Goal: Check status: Check status

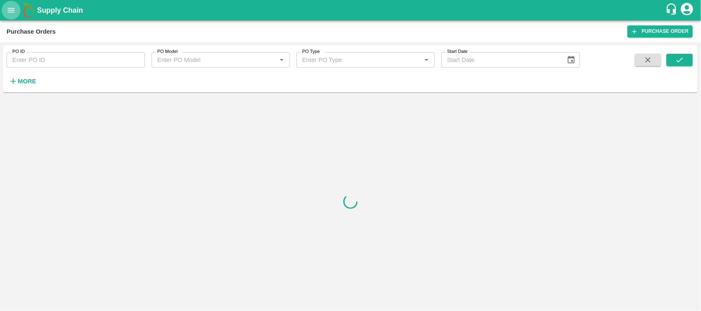
click at [14, 5] on button "open drawer" at bounding box center [11, 10] width 19 height 19
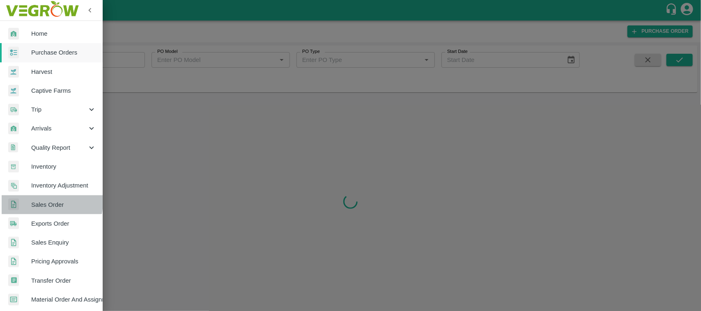
click at [42, 202] on span "Sales Order" at bounding box center [63, 204] width 65 height 9
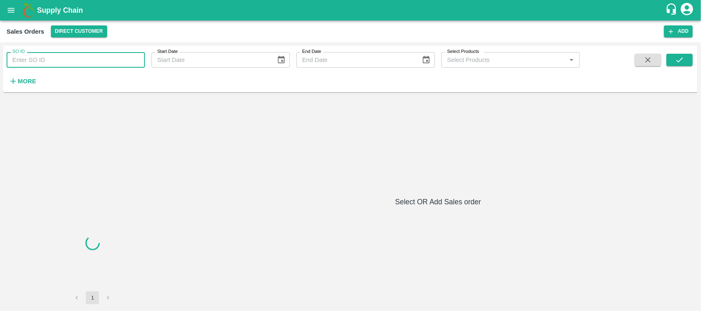
click at [54, 68] on input "SO ID" at bounding box center [76, 60] width 138 height 16
paste input "603939"
click at [678, 60] on icon "submit" at bounding box center [679, 59] width 9 height 9
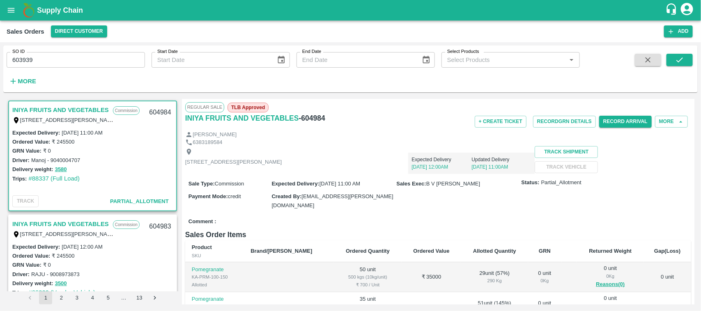
scroll to position [1, 0]
click at [36, 62] on input "603939" at bounding box center [76, 60] width 138 height 16
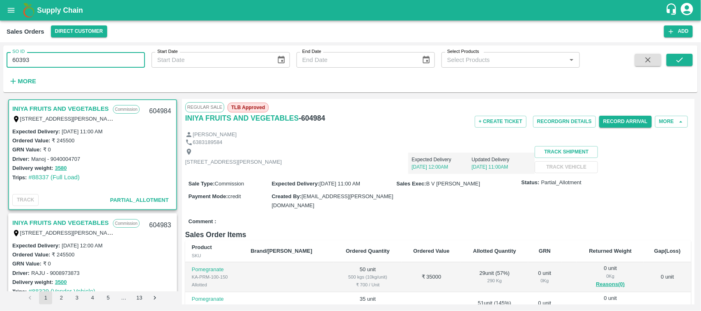
type input "603939"
click at [675, 62] on icon "submit" at bounding box center [679, 59] width 9 height 9
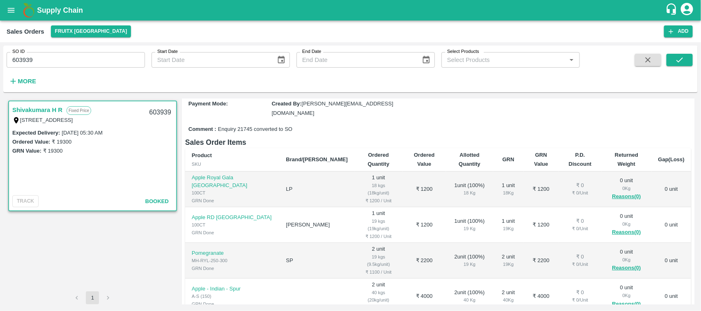
scroll to position [17, 0]
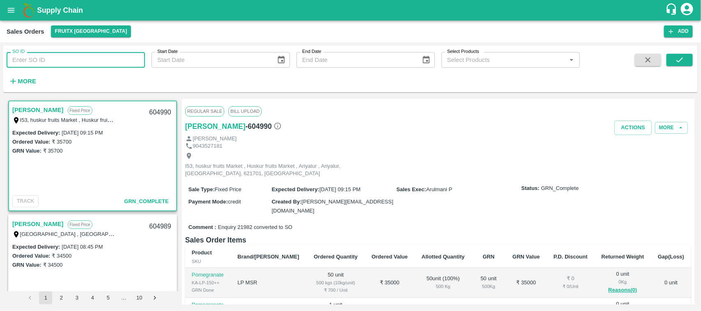
click at [46, 60] on input "SO ID" at bounding box center [76, 60] width 138 height 16
paste input "603939"
click at [678, 54] on button "submit" at bounding box center [679, 60] width 26 height 12
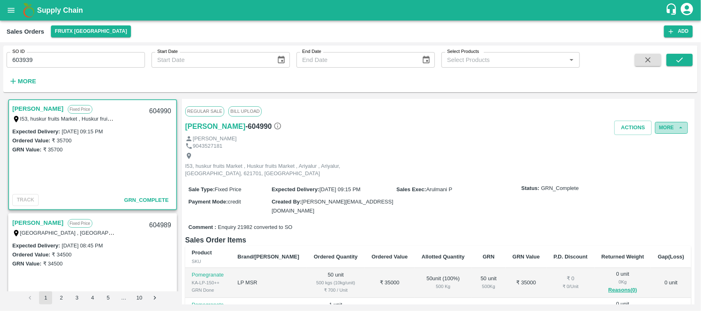
click at [666, 130] on button "More" at bounding box center [671, 128] width 33 height 12
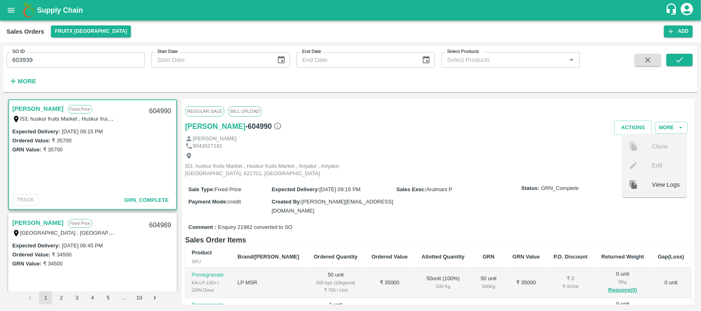
click at [458, 177] on div "I53, huskur fruits Market , Huskur fruits Market , Ariyalur , Ariyalur, Tamil N…" at bounding box center [438, 165] width 506 height 30
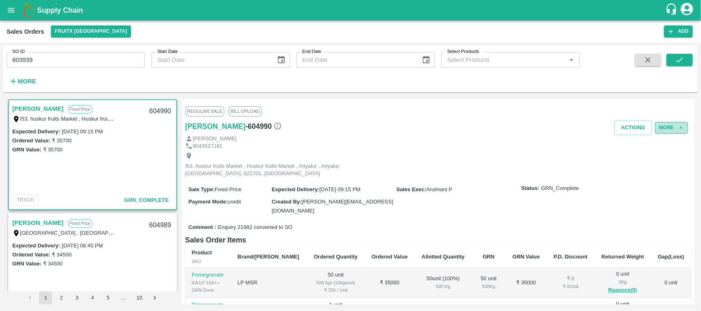
click at [659, 128] on button "More" at bounding box center [671, 128] width 33 height 12
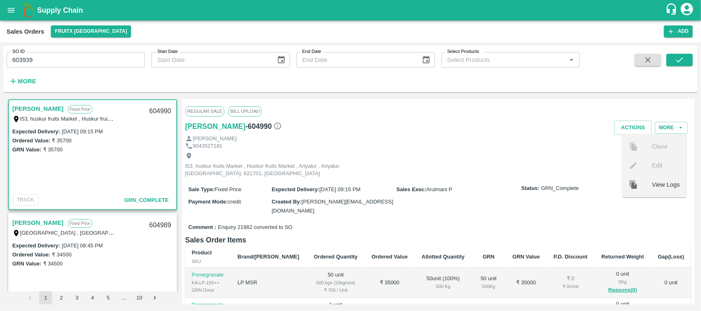
click at [544, 122] on div "Actions More Clone Edit View Logs" at bounding box center [523, 128] width 338 height 14
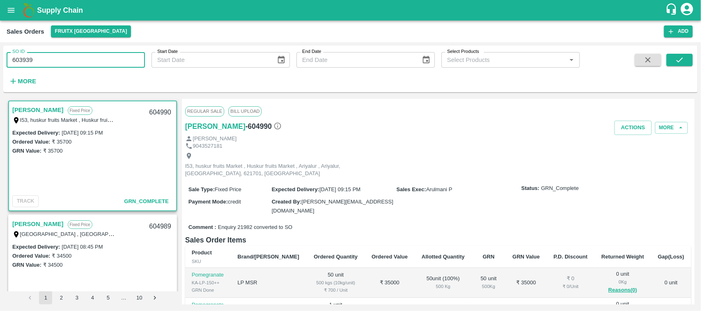
click at [42, 60] on input "603939" at bounding box center [76, 60] width 138 height 16
type input "603939"
click at [682, 52] on div "SO ID 603939 SO ID Start Date Start Date End Date End Date Select Products Sele…" at bounding box center [350, 69] width 694 height 40
click at [681, 57] on icon "submit" at bounding box center [679, 59] width 9 height 9
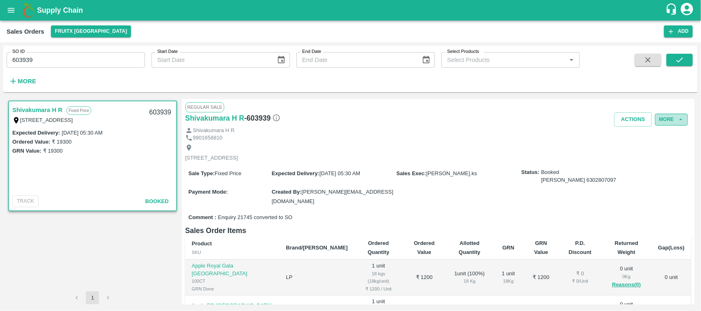
click at [662, 120] on button "More" at bounding box center [671, 120] width 33 height 12
